Goal: Communication & Community: Answer question/provide support

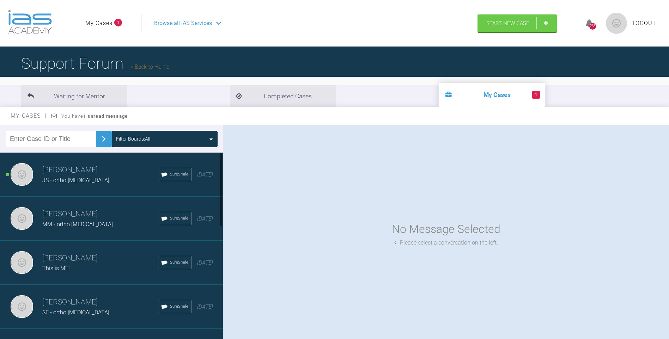
click at [79, 174] on h3 "[PERSON_NAME]" at bounding box center [100, 170] width 116 height 12
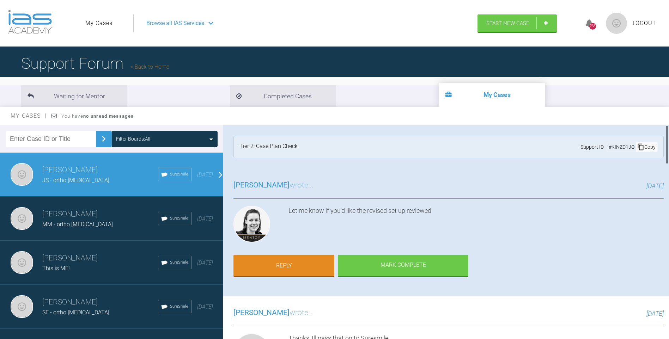
scroll to position [35, 0]
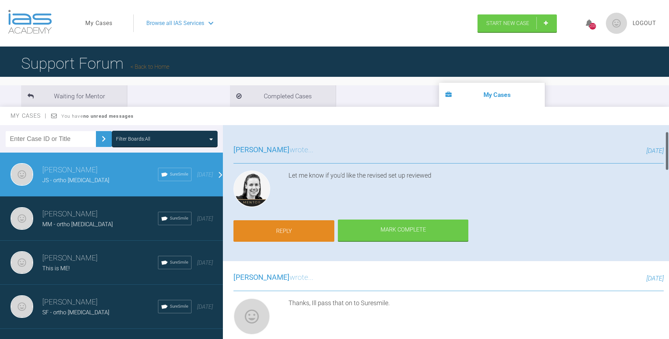
click at [277, 225] on link "Reply" at bounding box center [284, 232] width 101 height 22
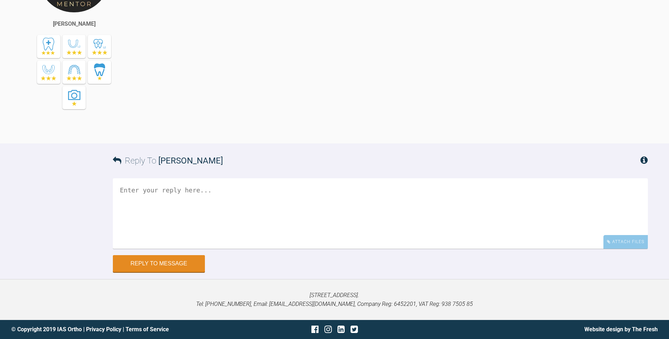
scroll to position [2149, 0]
click at [262, 203] on textarea at bounding box center [380, 214] width 535 height 71
type textarea "Thats is ready to check. Looks good"
click at [181, 263] on button "Reply to Message" at bounding box center [159, 264] width 92 height 17
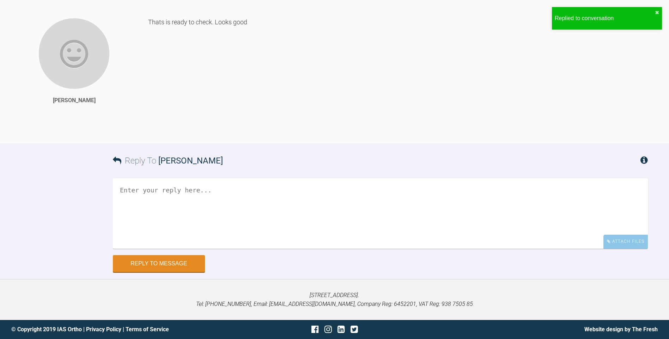
scroll to position [2342, 0]
